Goal: Information Seeking & Learning: Find specific fact

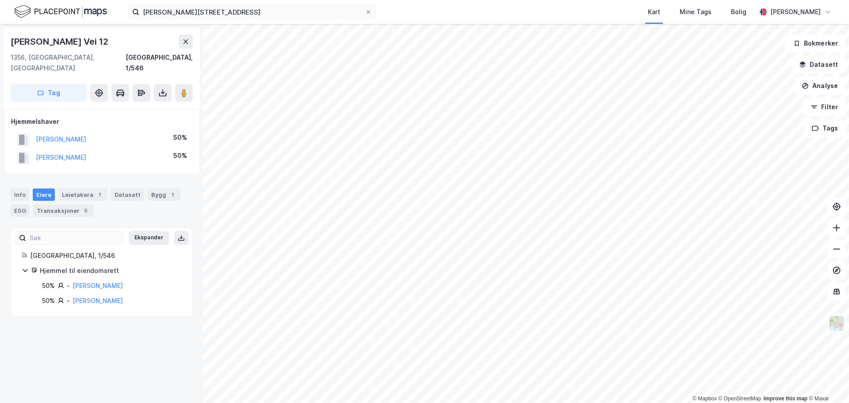
drag, startPoint x: 34, startPoint y: 147, endPoint x: 115, endPoint y: 150, distance: 80.5
click at [86, 150] on div "[PERSON_NAME]" at bounding box center [51, 157] width 70 height 15
copy button "[PERSON_NAME]"
click at [74, 204] on div "Transaksjoner 2" at bounding box center [74, 210] width 61 height 12
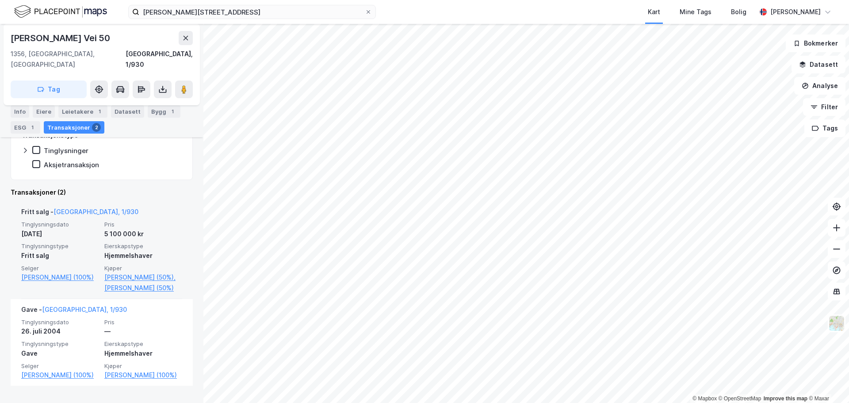
scroll to position [185, 0]
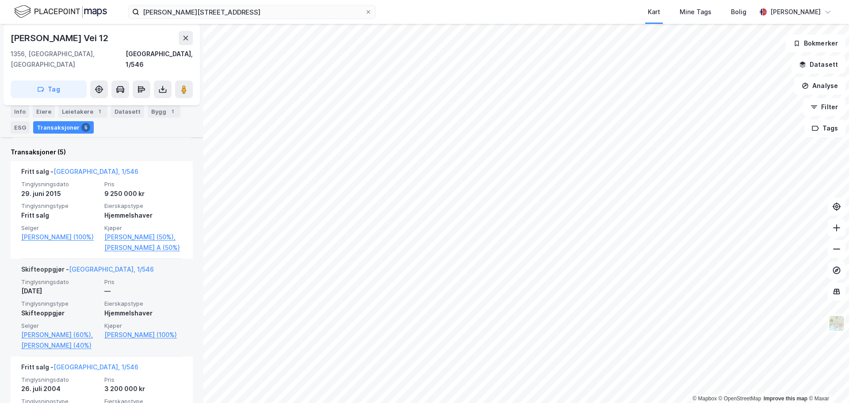
scroll to position [177, 0]
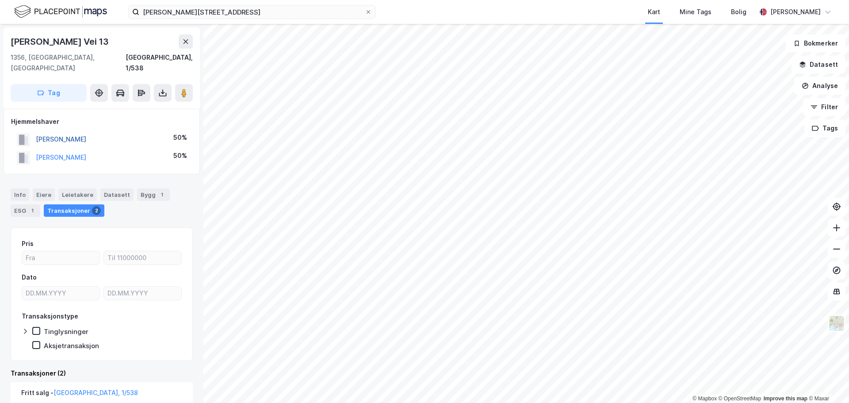
click at [0, 0] on button "[PERSON_NAME]" at bounding box center [0, 0] width 0 height 0
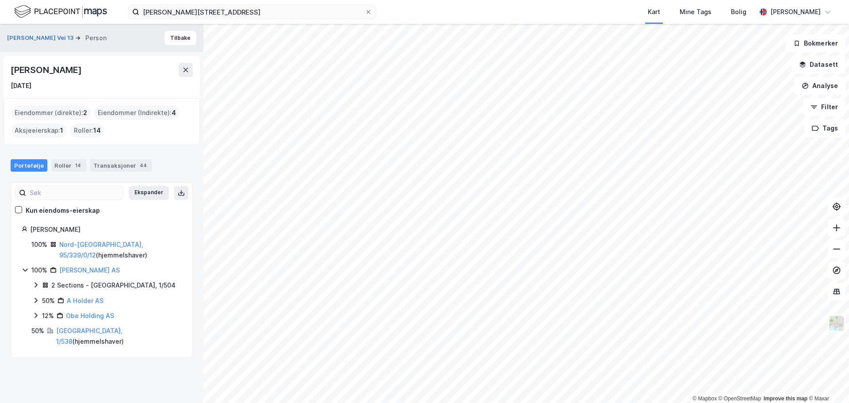
drag, startPoint x: 111, startPoint y: 69, endPoint x: 0, endPoint y: 76, distance: 111.6
click at [0, 76] on div "[PERSON_NAME] Vei 13 Person [PERSON_NAME] [DATE] Eiendommer (direkte) : 2 Eiend…" at bounding box center [101, 213] width 203 height 379
copy div "[PERSON_NAME]"
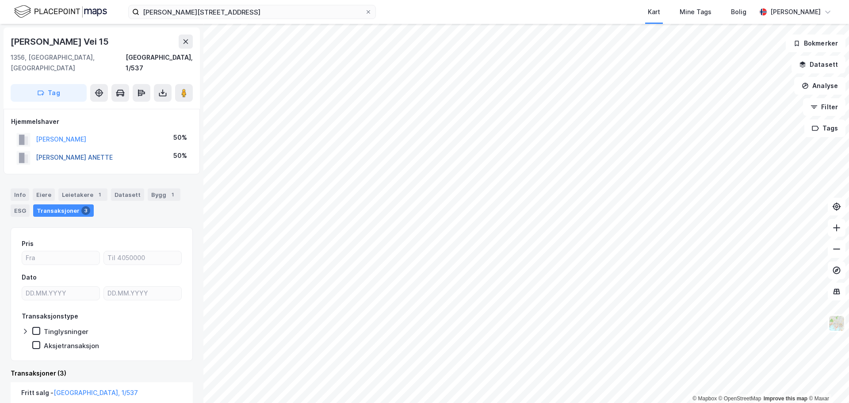
click at [0, 0] on button "[PERSON_NAME] ANETTE" at bounding box center [0, 0] width 0 height 0
drag, startPoint x: 119, startPoint y: 149, endPoint x: 32, endPoint y: 151, distance: 87.1
click at [32, 151] on div "[PERSON_NAME] 33.33%" at bounding box center [101, 158] width 181 height 18
copy button "[PERSON_NAME]"
drag, startPoint x: 115, startPoint y: 130, endPoint x: 37, endPoint y: 136, distance: 78.9
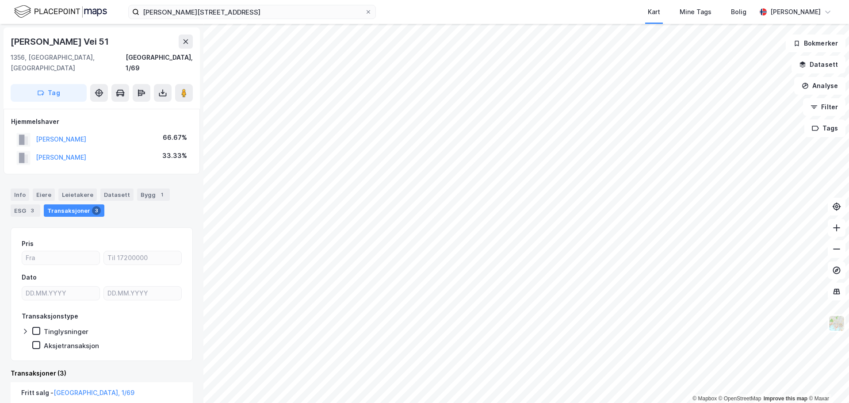
click at [37, 136] on div "[PERSON_NAME] 66.67%" at bounding box center [101, 139] width 181 height 18
copy button "[PERSON_NAME]"
